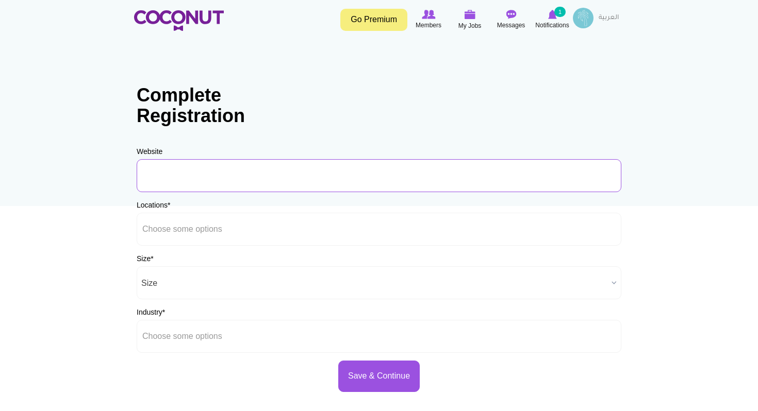
click at [274, 173] on input "URL" at bounding box center [379, 175] width 485 height 33
paste input "https://www.instagram.com/caste.uk?igsh=YnUxdWpyaHNnbGd2"
type input "https://www.instagram.com/caste.uk?igsh=YnUxdWpyaHNnbGd2"
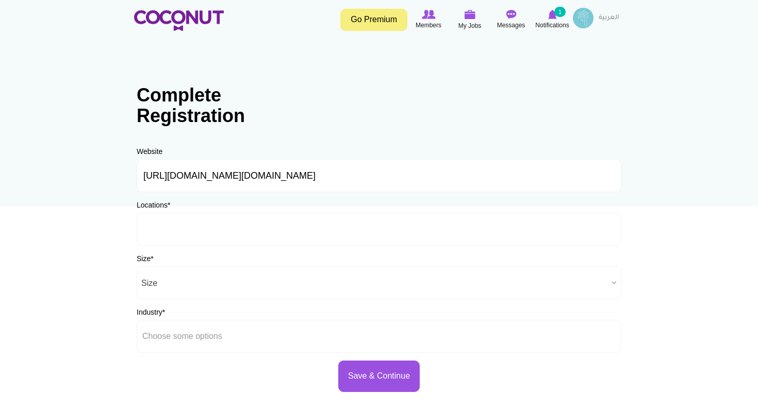
click at [280, 231] on ul at bounding box center [379, 229] width 485 height 33
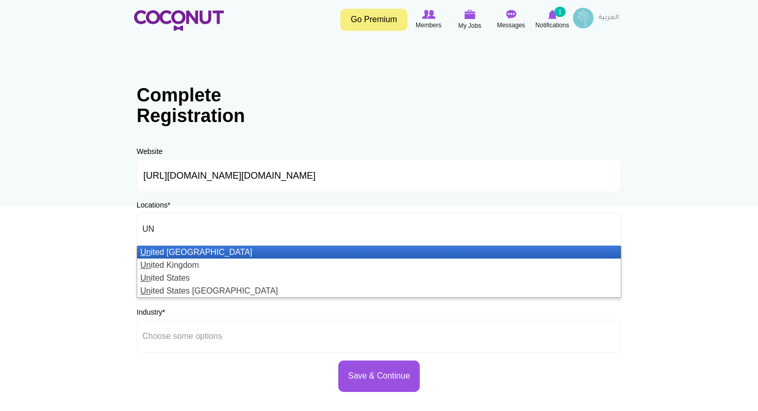
scroll to position [0, 1]
type input "UN"
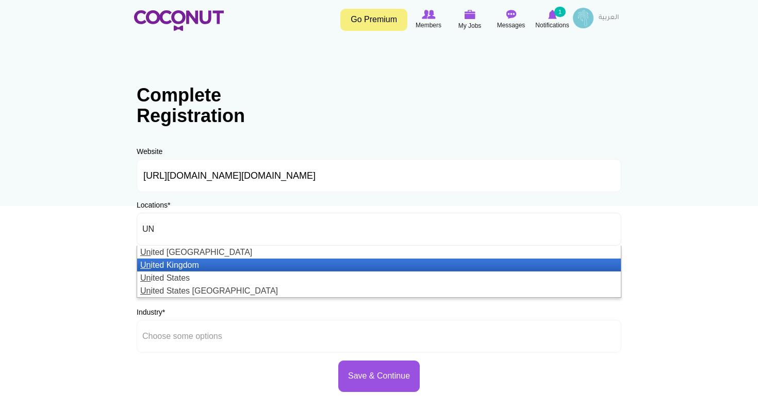
click at [226, 262] on li "Un ited Kingdom" at bounding box center [379, 265] width 484 height 13
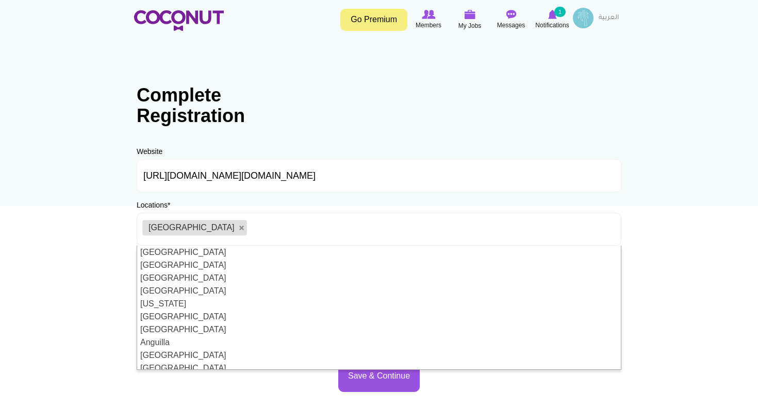
click at [313, 227] on ul "[GEOGRAPHIC_DATA]" at bounding box center [379, 229] width 485 height 33
click at [78, 257] on body "Toggle navigation Go Premium Members My Jobs Post a Job Messages Notifications …" at bounding box center [379, 296] width 758 height 592
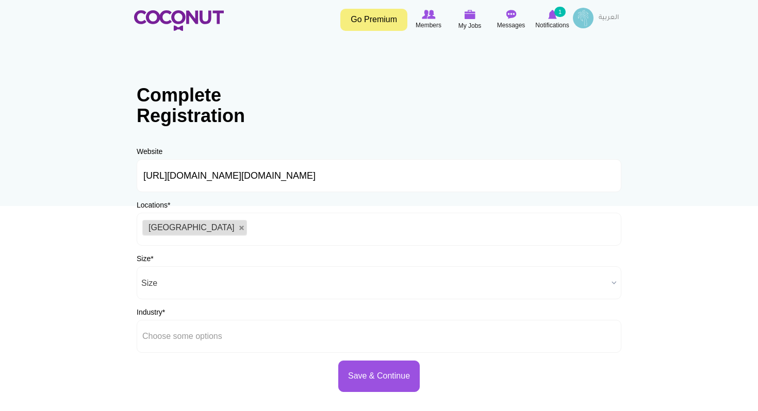
click at [200, 288] on span "Size" at bounding box center [374, 283] width 466 height 33
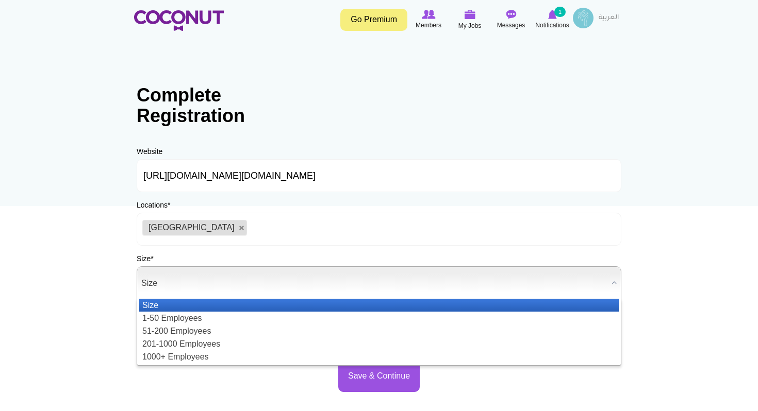
scroll to position [0, 1]
click at [196, 307] on li "Size" at bounding box center [378, 305] width 479 height 13
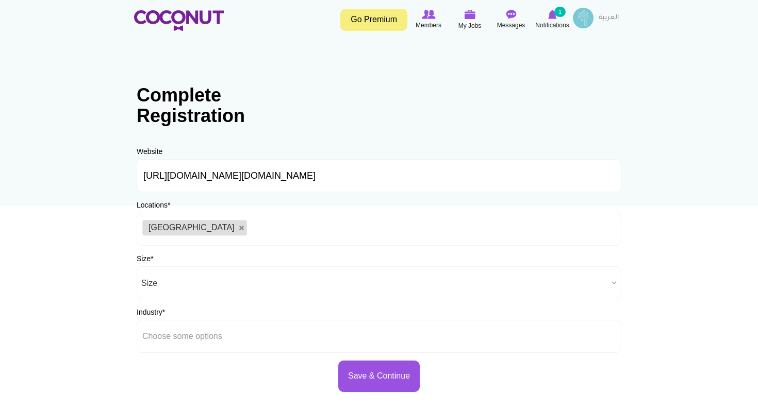
scroll to position [0, 0]
click at [226, 341] on li at bounding box center [188, 337] width 93 height 22
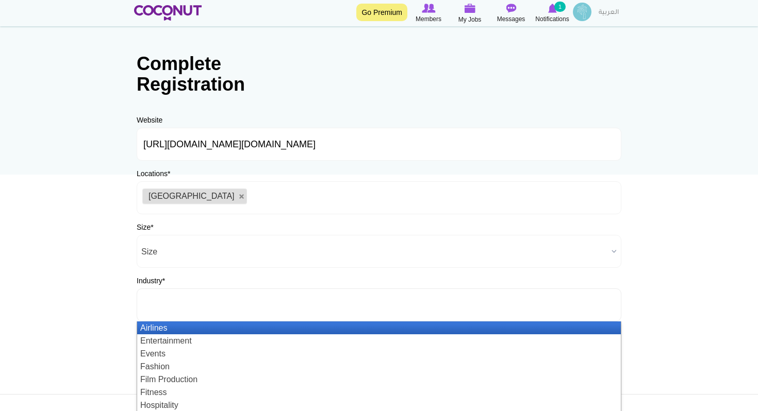
scroll to position [40, 0]
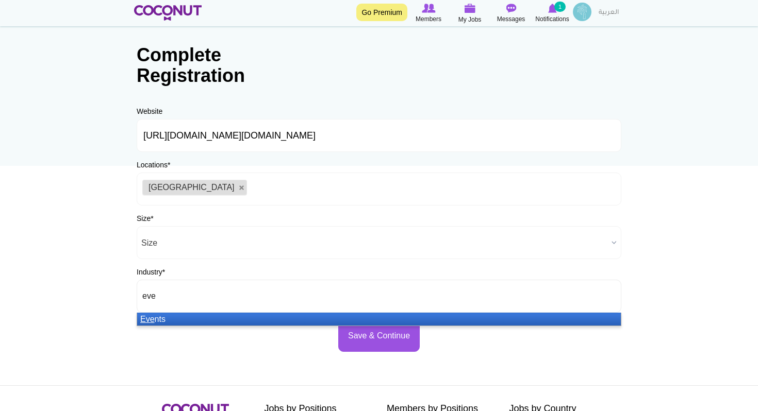
type input "eve"
click at [198, 316] on li "Eve nts" at bounding box center [379, 319] width 484 height 13
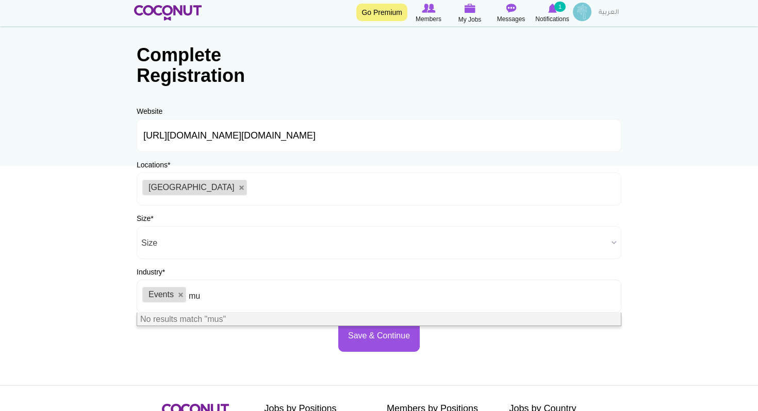
type input "m"
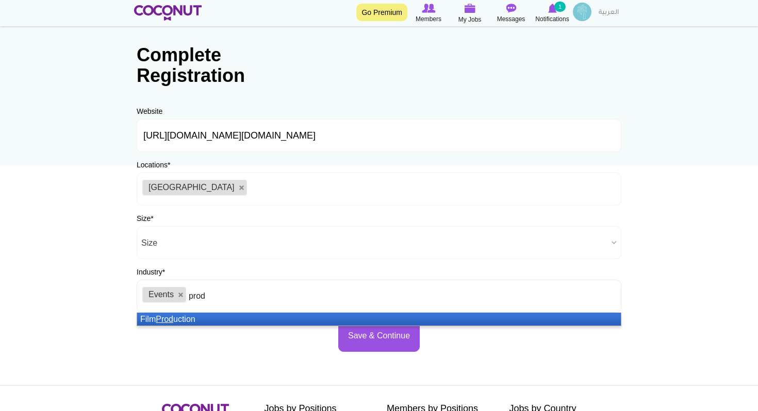
type input "prod"
click at [260, 315] on li "Film Prod uction" at bounding box center [379, 319] width 484 height 13
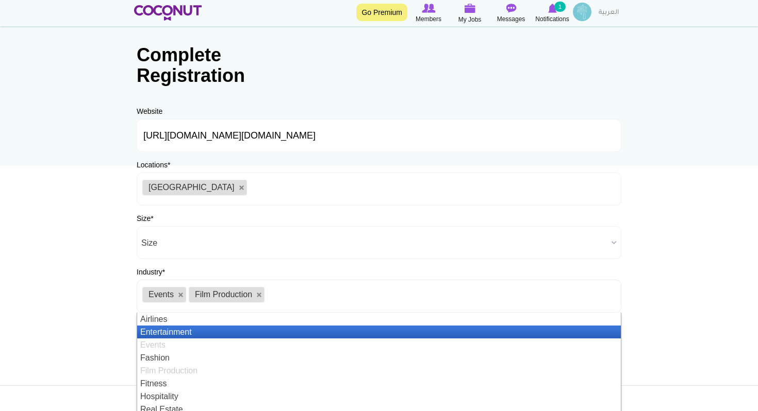
click at [207, 334] on li "Entertainment" at bounding box center [379, 332] width 484 height 13
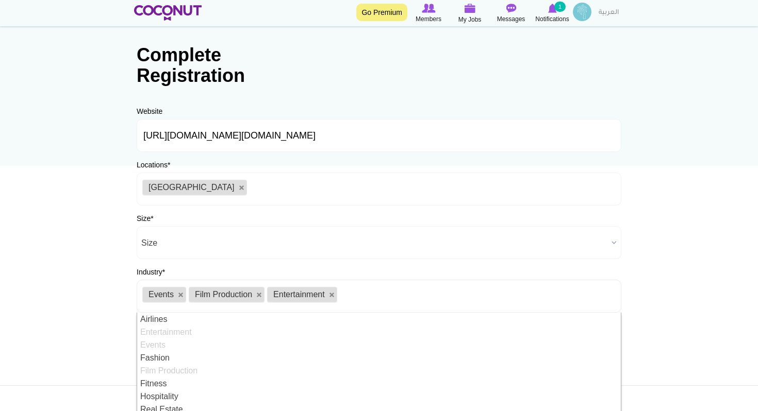
click at [686, 278] on body "Toggle navigation Go Premium Members My Jobs Post a Job Messages Notifications …" at bounding box center [379, 256] width 758 height 592
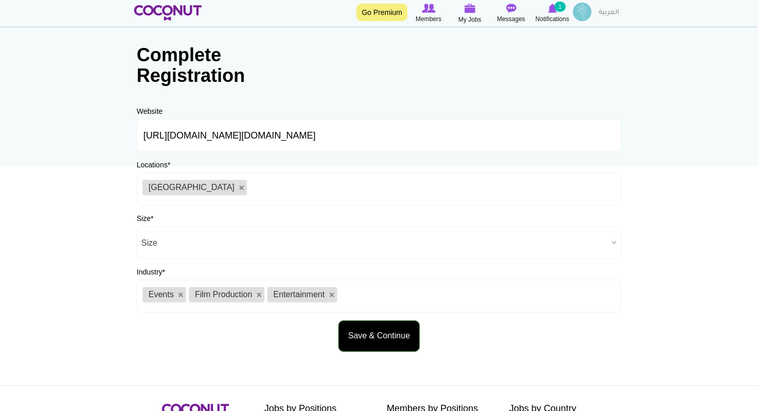
click at [394, 339] on button "Save & Continue" at bounding box center [378, 336] width 81 height 31
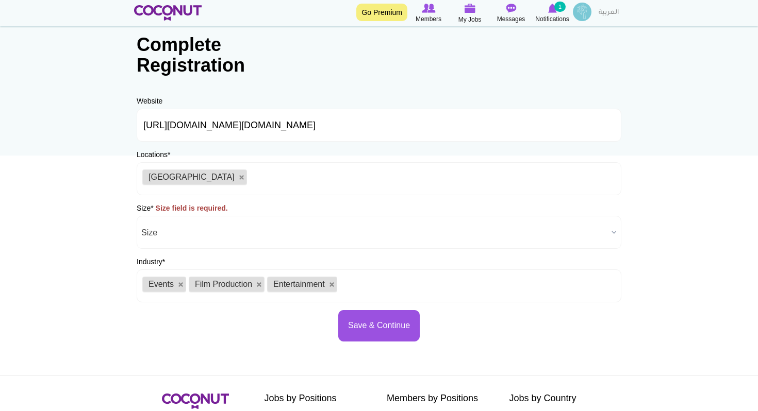
scroll to position [44, 0]
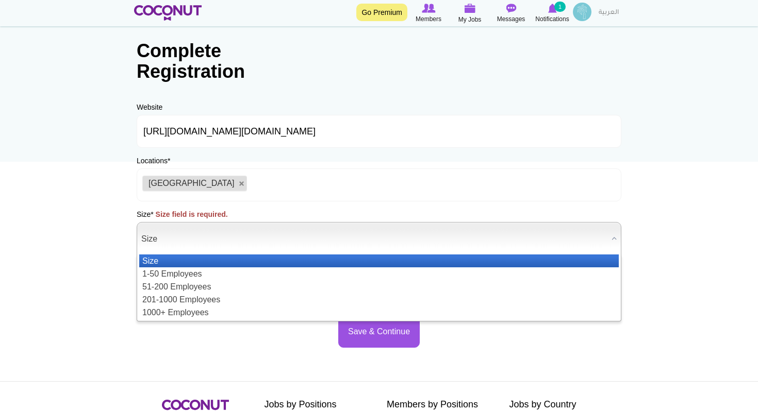
click at [187, 239] on span "Size" at bounding box center [374, 239] width 466 height 33
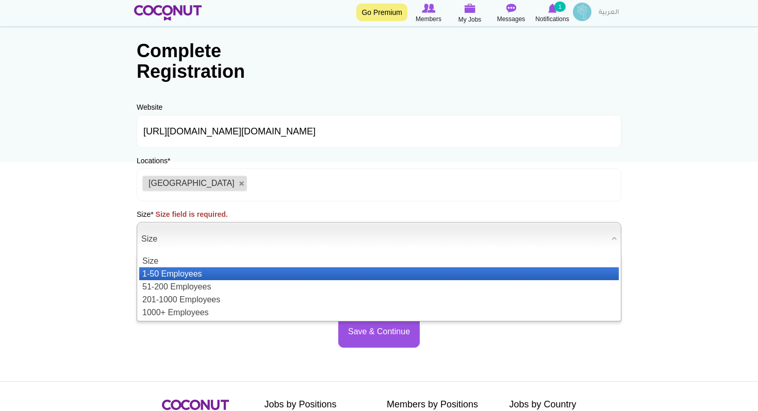
click at [198, 271] on li "1-50 Employees" at bounding box center [378, 274] width 479 height 13
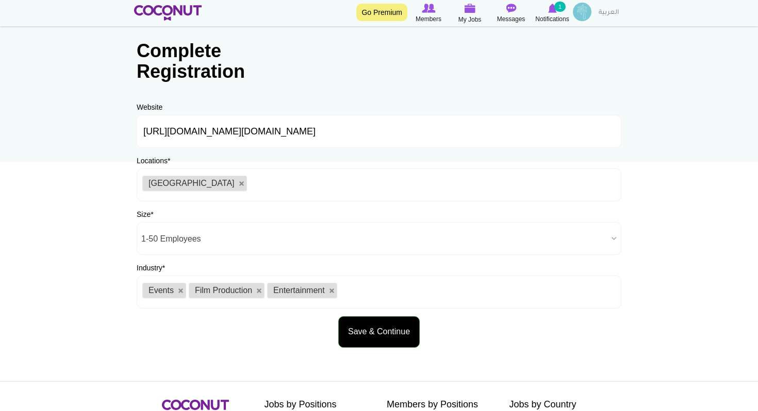
click at [355, 324] on button "Save & Continue" at bounding box center [378, 332] width 81 height 31
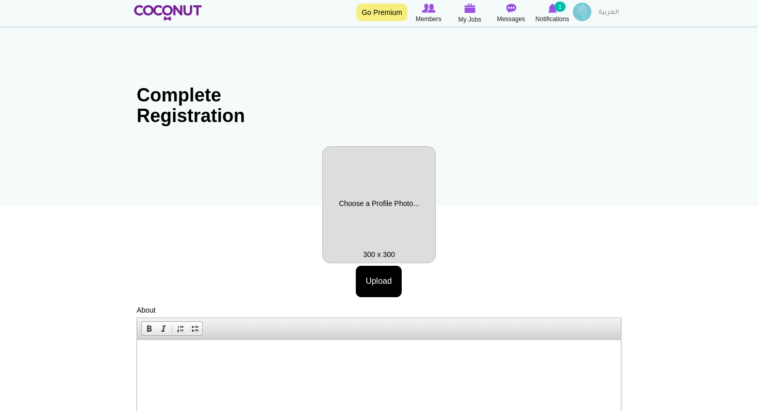
scroll to position [73, 0]
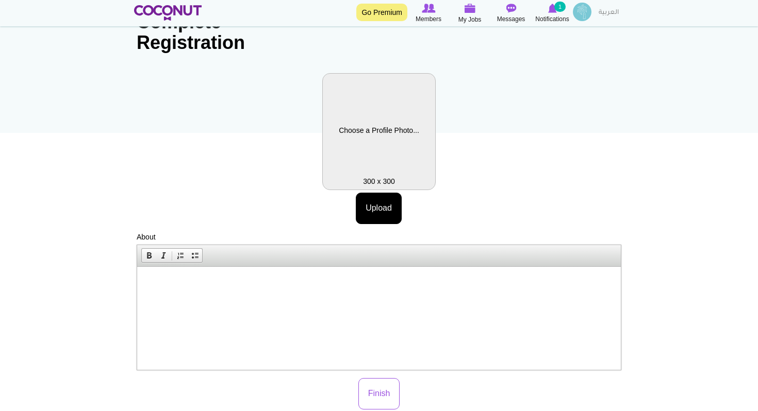
click at [387, 136] on label "Profile Picture" at bounding box center [378, 131] width 113 height 117
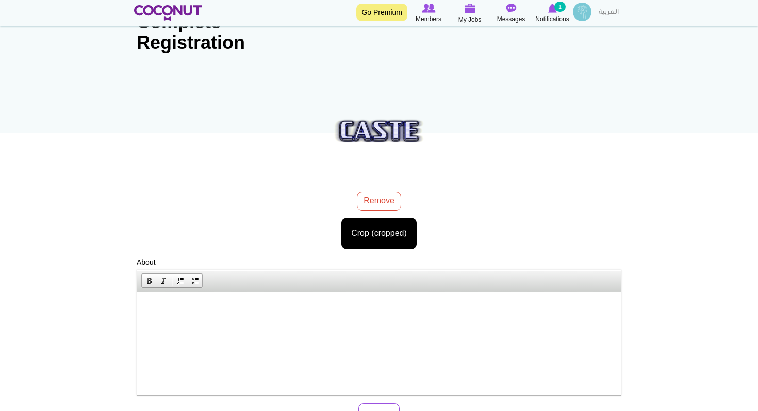
scroll to position [111, 0]
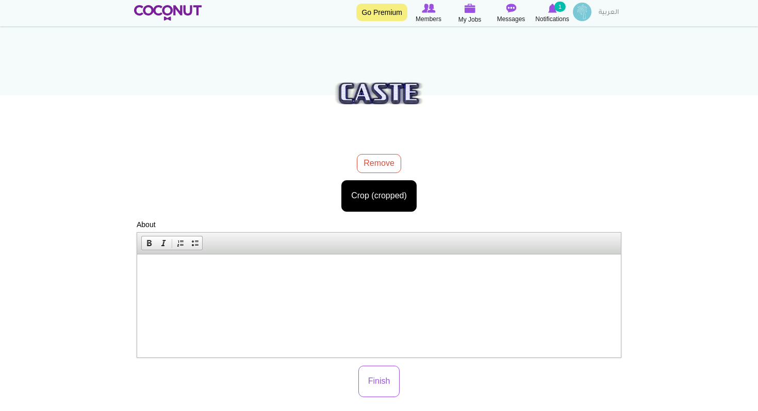
click at [349, 286] on html at bounding box center [379, 269] width 484 height 31
click at [485, 286] on html at bounding box center [379, 269] width 484 height 31
paste body
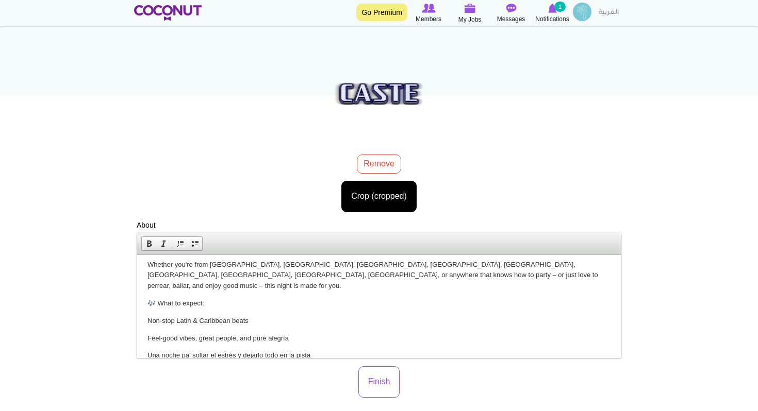
scroll to position [34, 0]
click at [371, 385] on button "Finish" at bounding box center [379, 382] width 42 height 31
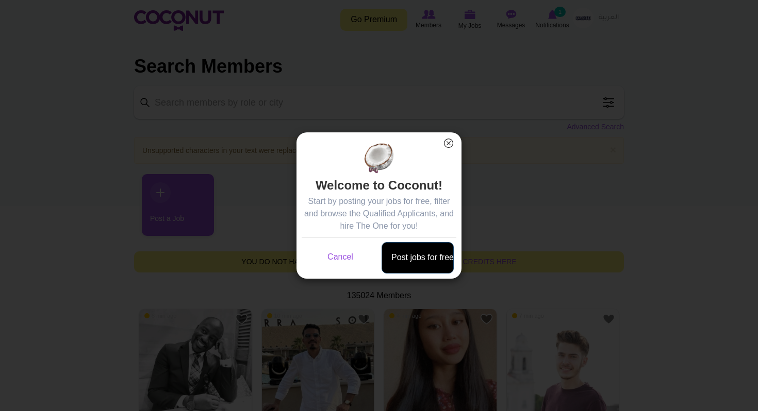
click at [426, 253] on link "Post jobs for free" at bounding box center [418, 257] width 72 height 31
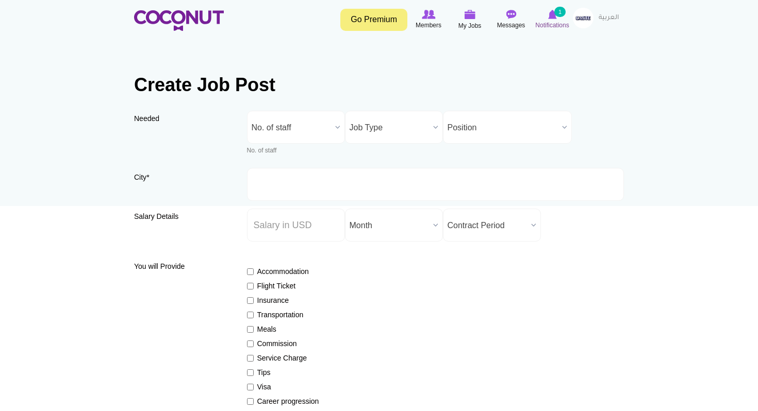
click at [545, 16] on icon at bounding box center [552, 14] width 39 height 11
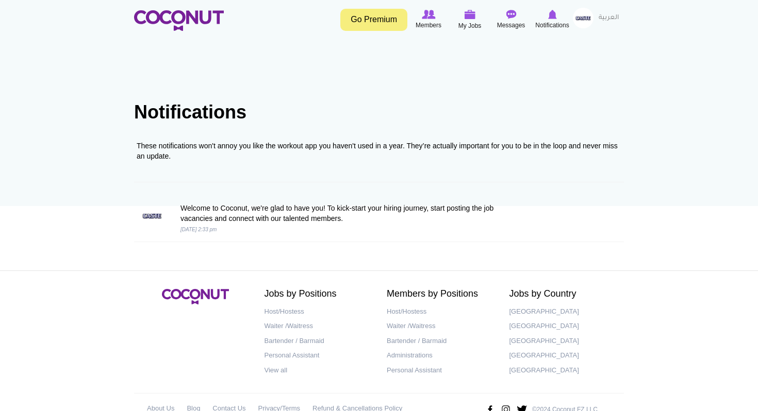
click at [584, 18] on img at bounding box center [583, 18] width 21 height 21
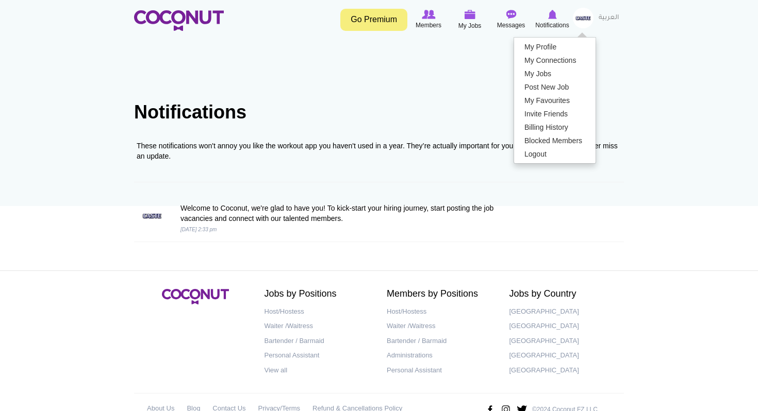
click at [555, 46] on link "My Profile" at bounding box center [554, 46] width 81 height 13
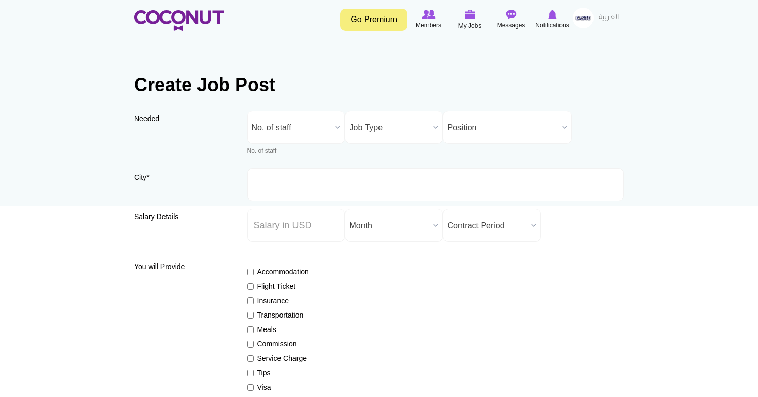
click at [582, 18] on img at bounding box center [583, 18] width 21 height 21
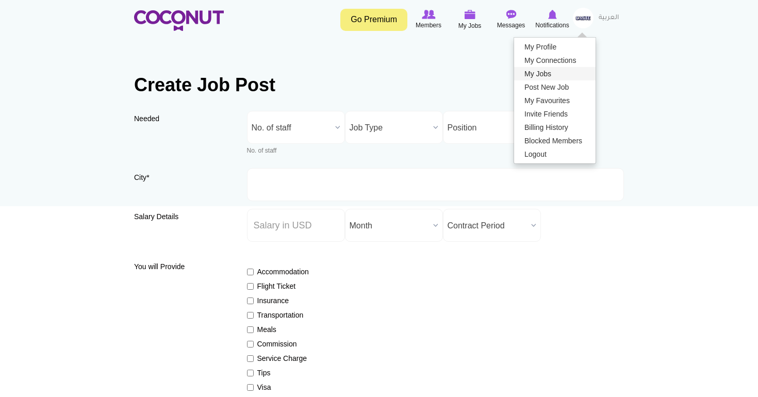
click at [534, 74] on link "My Jobs" at bounding box center [554, 73] width 81 height 13
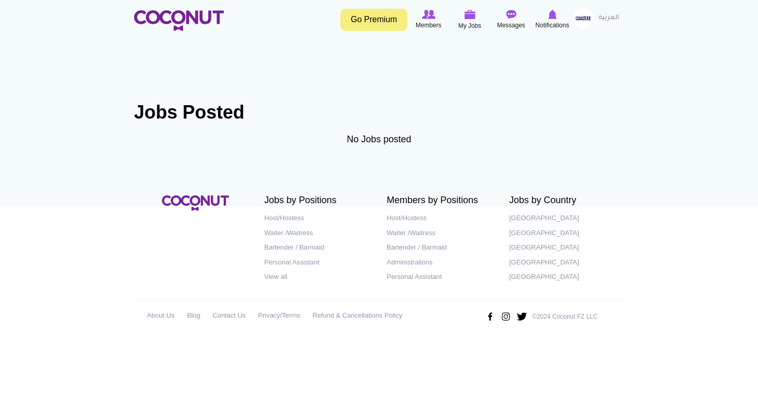
click at [579, 14] on img at bounding box center [583, 18] width 21 height 21
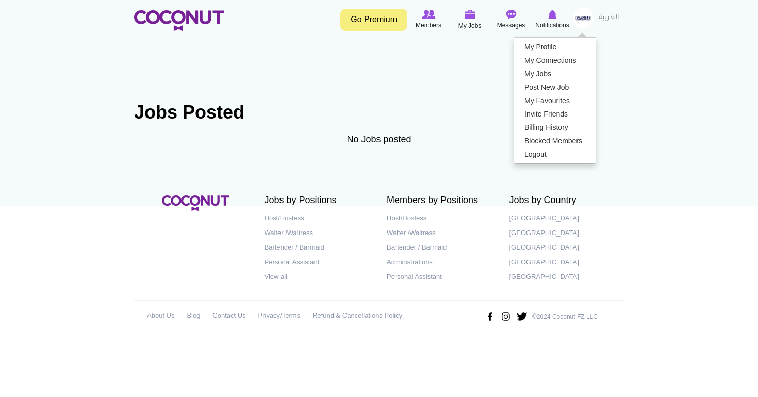
click at [553, 48] on link "My Profile" at bounding box center [554, 46] width 81 height 13
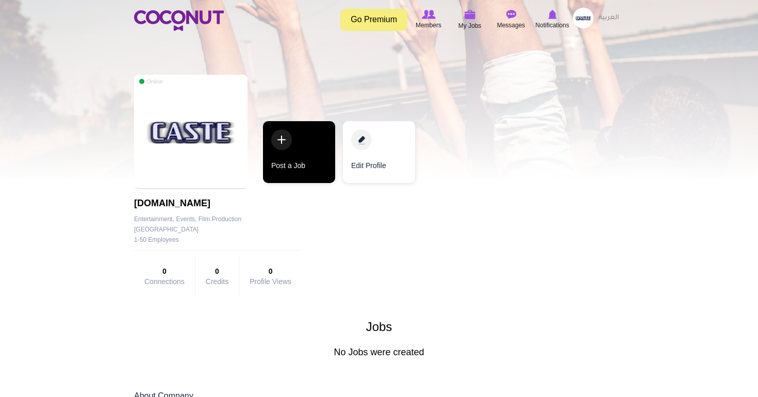
click at [285, 141] on link "Post a Job" at bounding box center [299, 152] width 72 height 62
click at [281, 143] on link "Post a Job" at bounding box center [298, 152] width 72 height 62
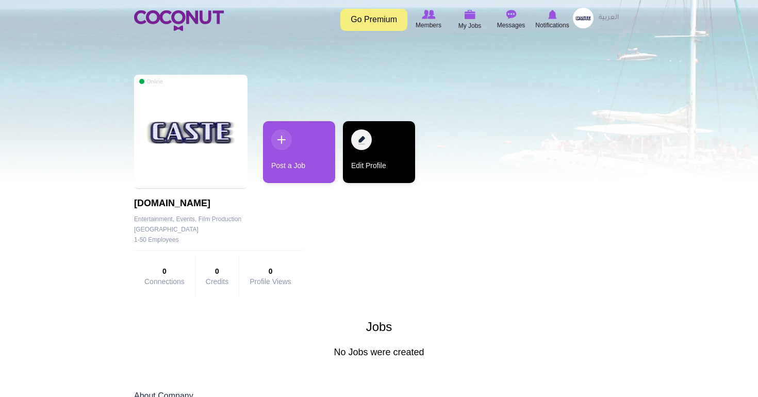
click at [361, 141] on link "Edit Profile" at bounding box center [379, 152] width 72 height 62
click at [356, 139] on link "Edit Profile" at bounding box center [378, 152] width 72 height 62
click at [368, 168] on link "Edit Profile" at bounding box center [378, 152] width 72 height 62
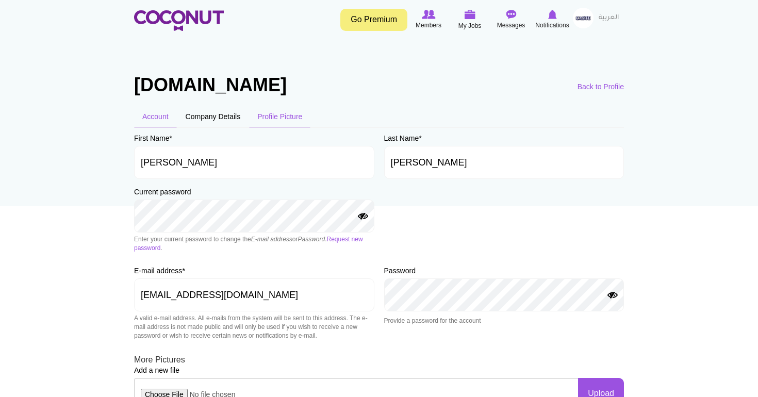
click at [274, 112] on link "Profile Picture" at bounding box center [279, 117] width 61 height 22
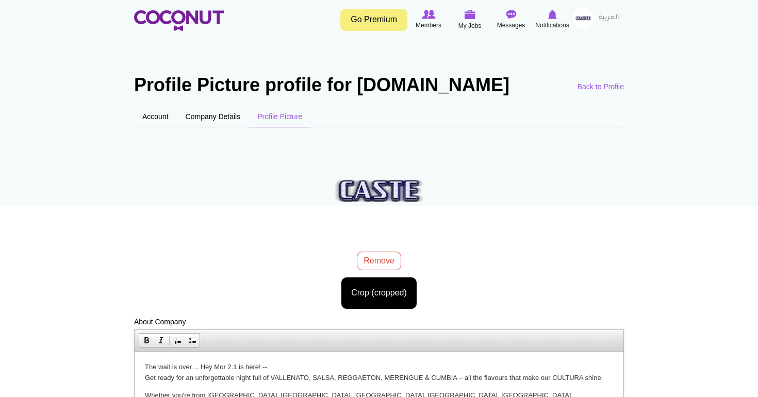
click at [365, 298] on body "Toggle navigation Go Premium Members My Jobs Post a Job Messages Notifications …" at bounding box center [379, 342] width 758 height 684
click at [427, 18] on img at bounding box center [428, 14] width 13 height 9
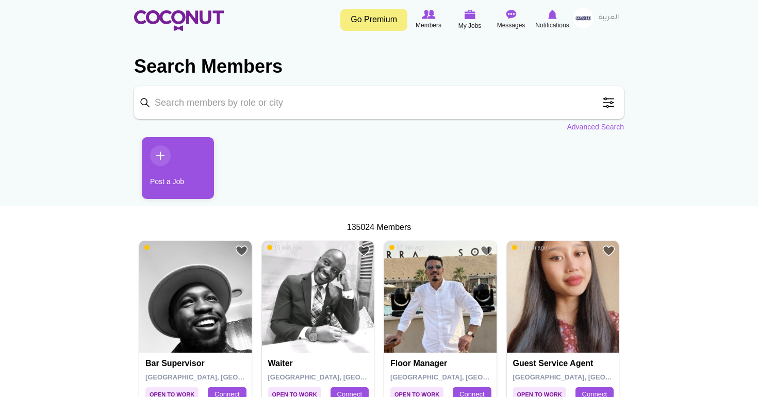
click at [580, 20] on img at bounding box center [583, 18] width 21 height 21
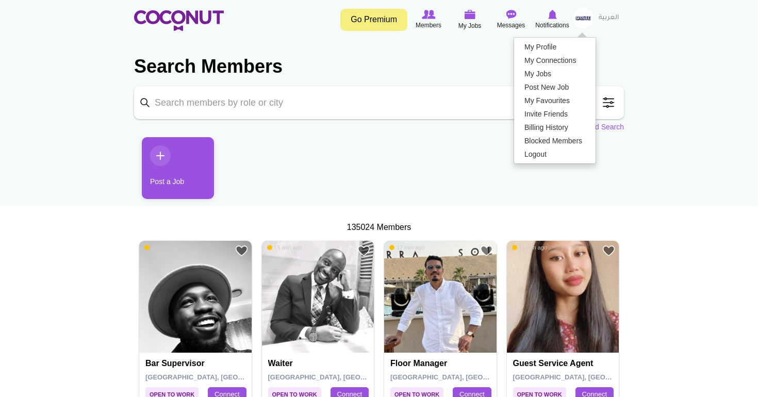
click at [543, 48] on link "My Profile" at bounding box center [554, 46] width 81 height 13
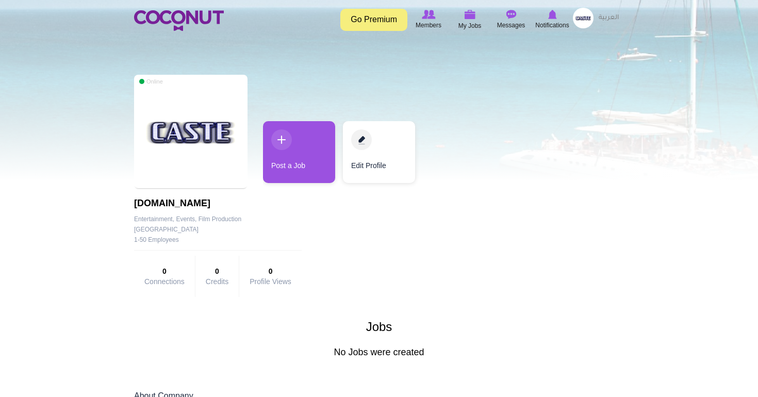
click at [209, 164] on img at bounding box center [190, 131] width 113 height 113
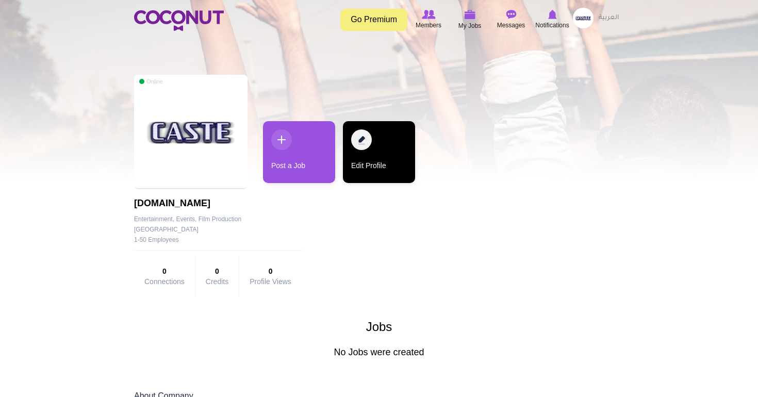
click at [366, 144] on link "Edit Profile" at bounding box center [379, 152] width 72 height 62
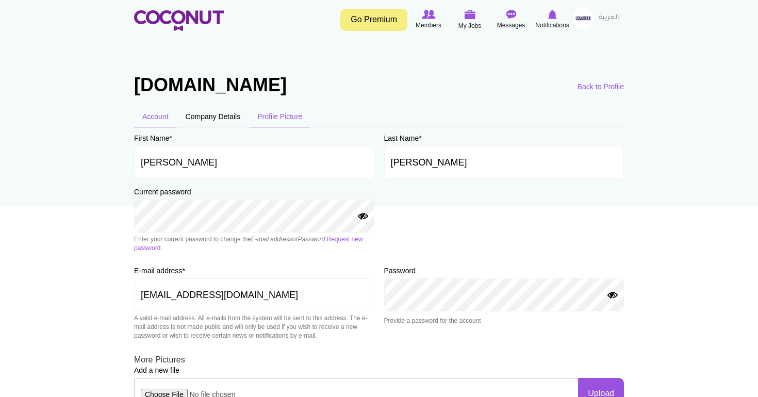
click at [272, 116] on link "Profile Picture" at bounding box center [279, 117] width 61 height 22
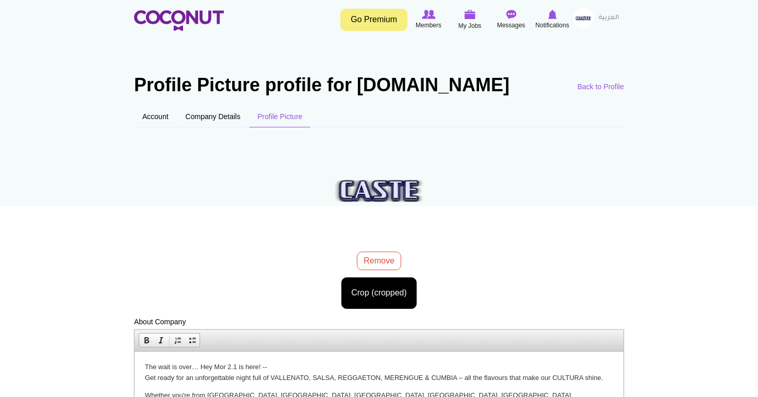
click at [370, 262] on div "logo caste 1.png 1.16 MB Remove Crop (cropped) Image style: Cancel Maximize sel…" at bounding box center [379, 221] width 490 height 176
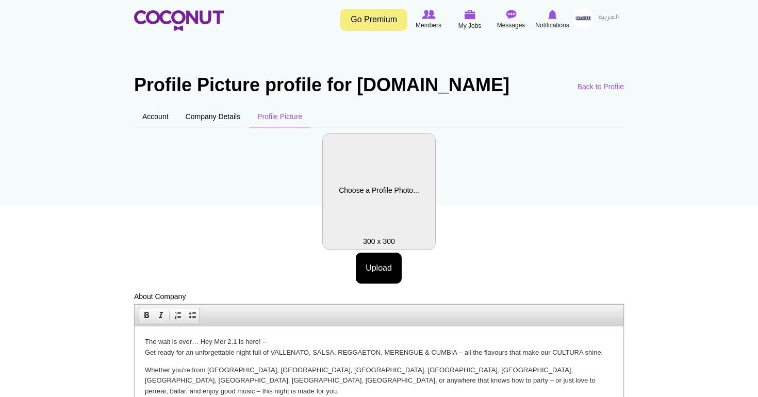
click at [388, 204] on label "Company Logo" at bounding box center [378, 191] width 113 height 117
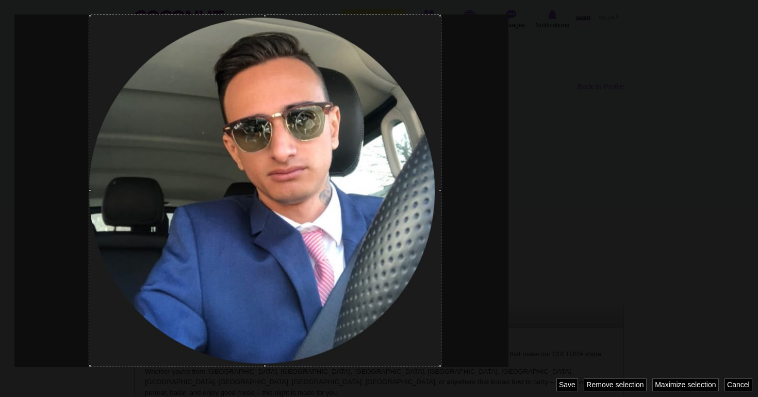
drag, startPoint x: 415, startPoint y: 261, endPoint x: 488, endPoint y: 297, distance: 82.3
click at [418, 258] on div at bounding box center [265, 190] width 353 height 353
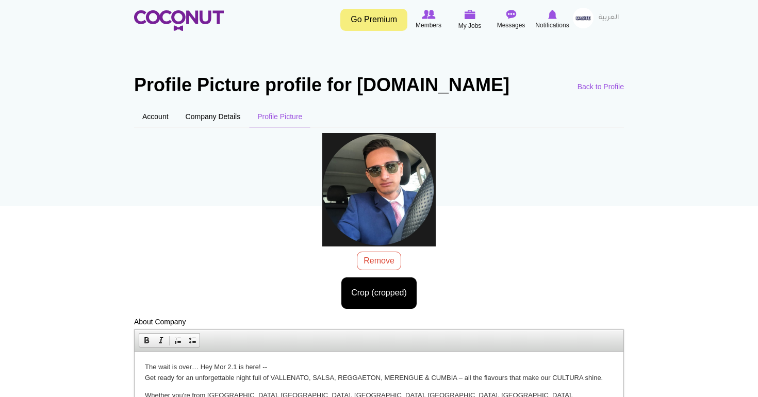
drag, startPoint x: 699, startPoint y: 735, endPoint x: 564, endPoint y: 382, distance: 378.1
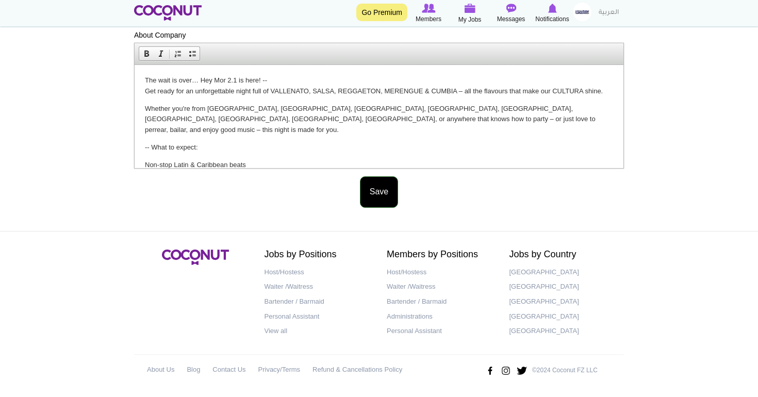
scroll to position [286, 0]
click at [378, 194] on button "Save" at bounding box center [379, 192] width 38 height 31
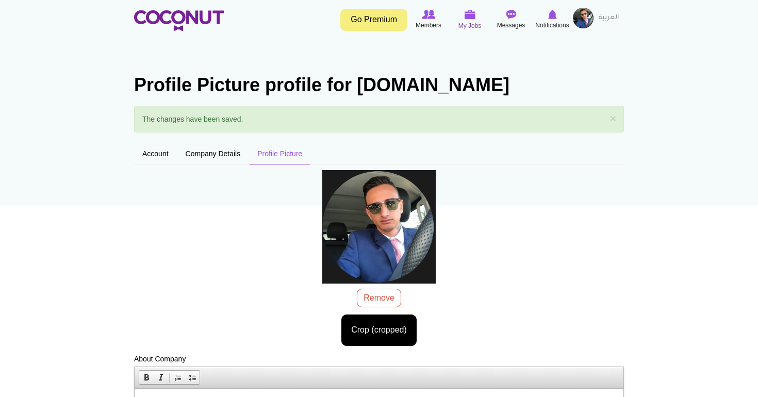
scroll to position [1, 1]
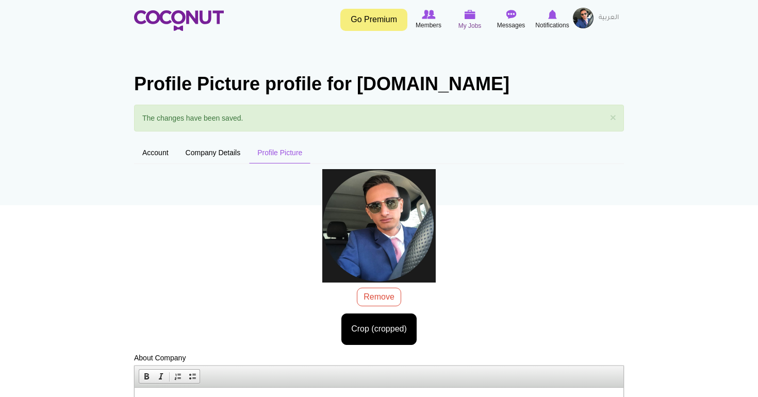
click at [470, 12] on img at bounding box center [469, 14] width 11 height 9
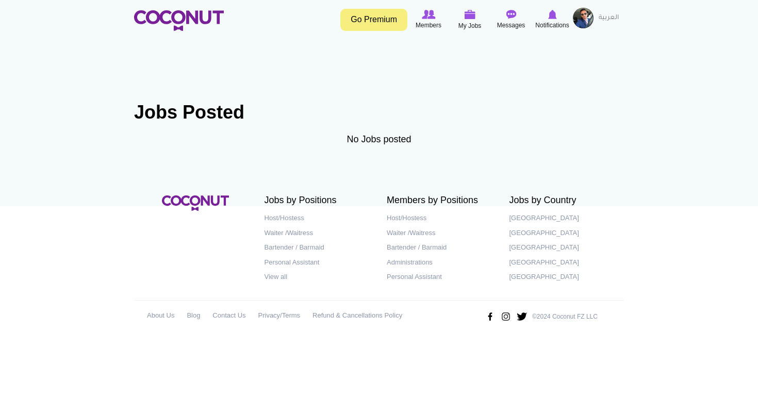
drag, startPoint x: 381, startPoint y: 140, endPoint x: 353, endPoint y: 139, distance: 28.4
click at [380, 140] on div "No Jobs posted" at bounding box center [379, 143] width 490 height 21
click at [200, 114] on h1 "Jobs Posted" at bounding box center [379, 112] width 490 height 21
click at [472, 14] on img at bounding box center [469, 14] width 11 height 9
click at [190, 17] on img at bounding box center [179, 20] width 90 height 21
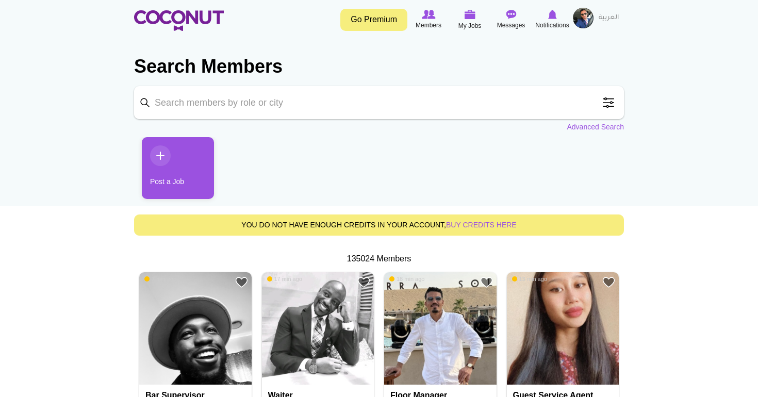
click at [297, 100] on input "Keyword" at bounding box center [379, 102] width 490 height 33
type input "dj"
click button "Search" at bounding box center [0, 0] width 0 height 0
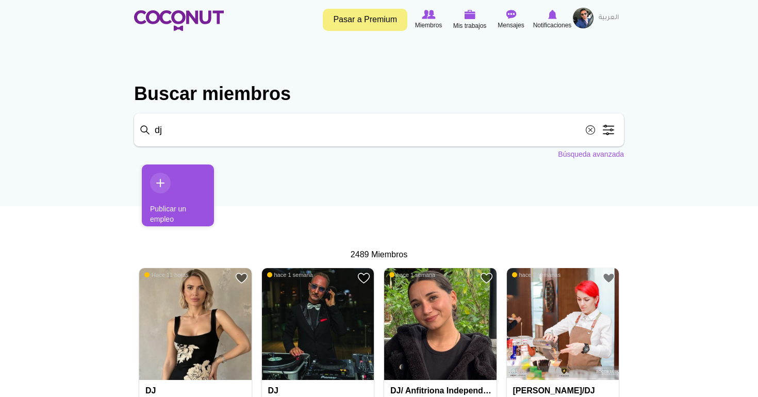
click at [519, 131] on input "dj" at bounding box center [379, 129] width 490 height 33
click at [253, 128] on input "dj" at bounding box center [379, 129] width 490 height 33
type input "D"
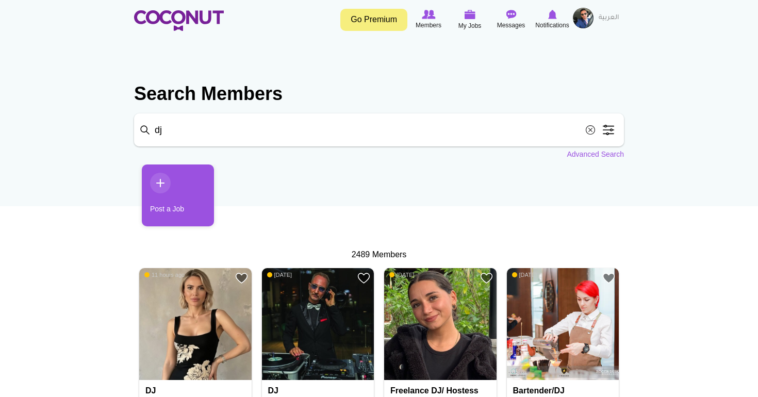
click at [257, 129] on input "dj" at bounding box center [379, 129] width 490 height 33
type input "d"
click button "Search" at bounding box center [0, 0] width 0 height 0
